Goal: Find specific page/section: Find specific page/section

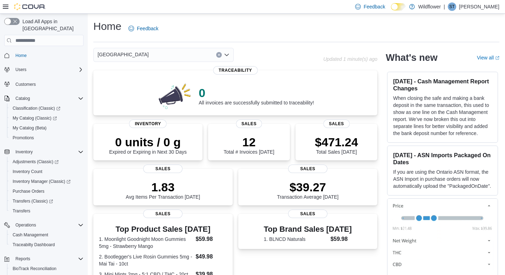
click at [224, 55] on icon "Open list of options" at bounding box center [227, 55] width 6 height 6
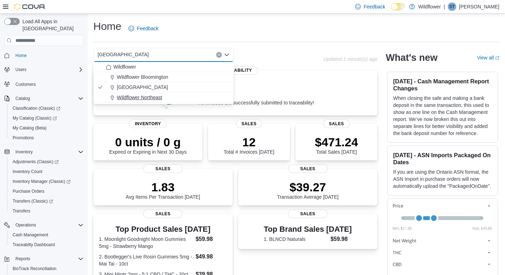
click at [186, 97] on div "Wildflower Northeast" at bounding box center [168, 97] width 124 height 7
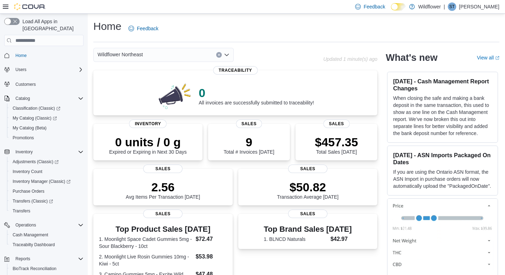
click at [226, 54] on icon "Open list of options" at bounding box center [227, 55] width 6 height 6
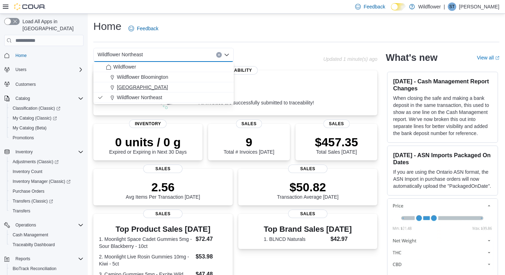
click at [190, 89] on div "[GEOGRAPHIC_DATA]" at bounding box center [168, 87] width 124 height 7
